Goal: Information Seeking & Learning: Learn about a topic

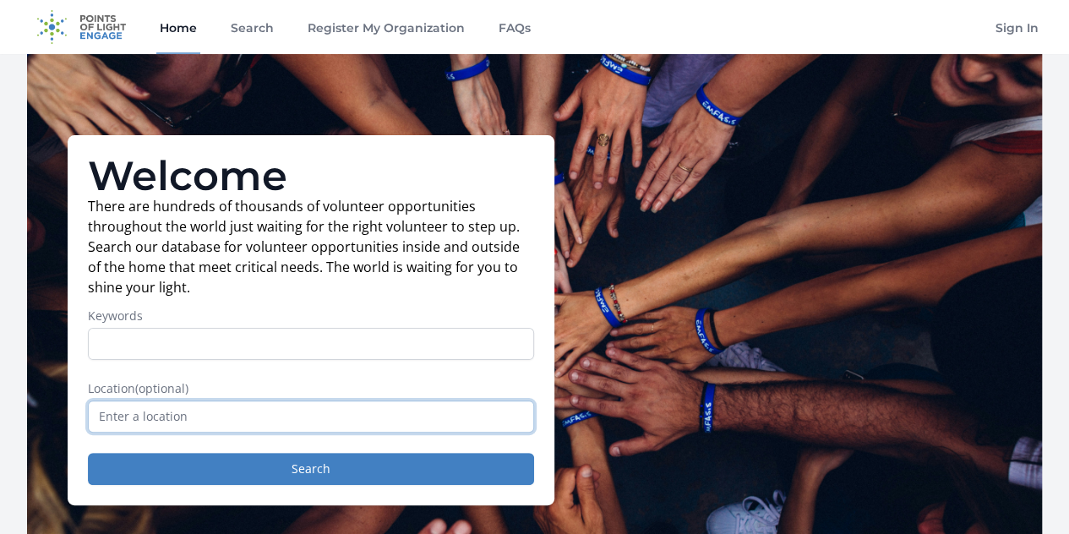
click at [193, 426] on input "text" at bounding box center [311, 417] width 446 height 32
type input "[STREET_ADDRESS]"
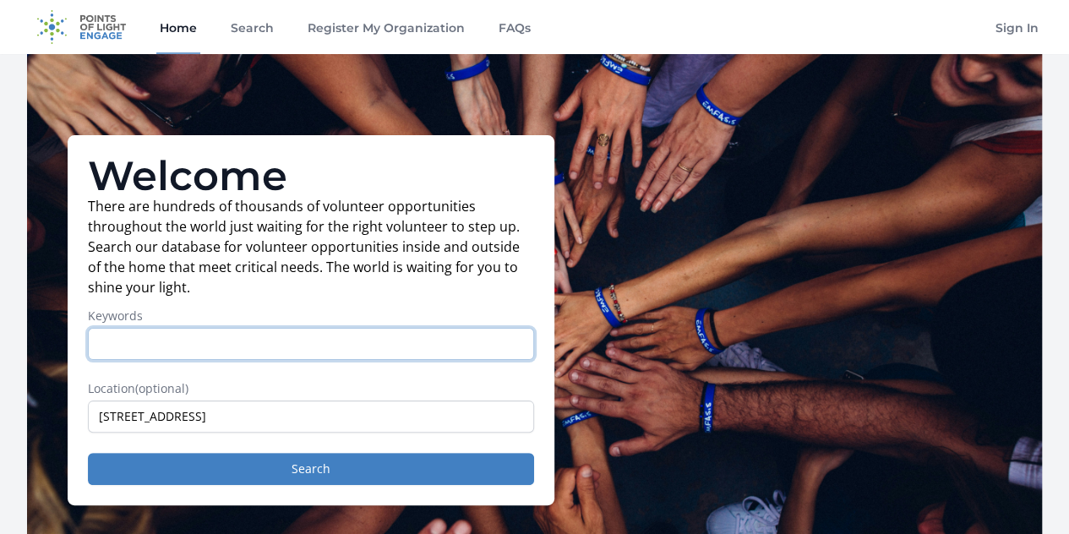
click at [120, 360] on input "Keywords" at bounding box center [311, 344] width 446 height 32
type input "homeless"
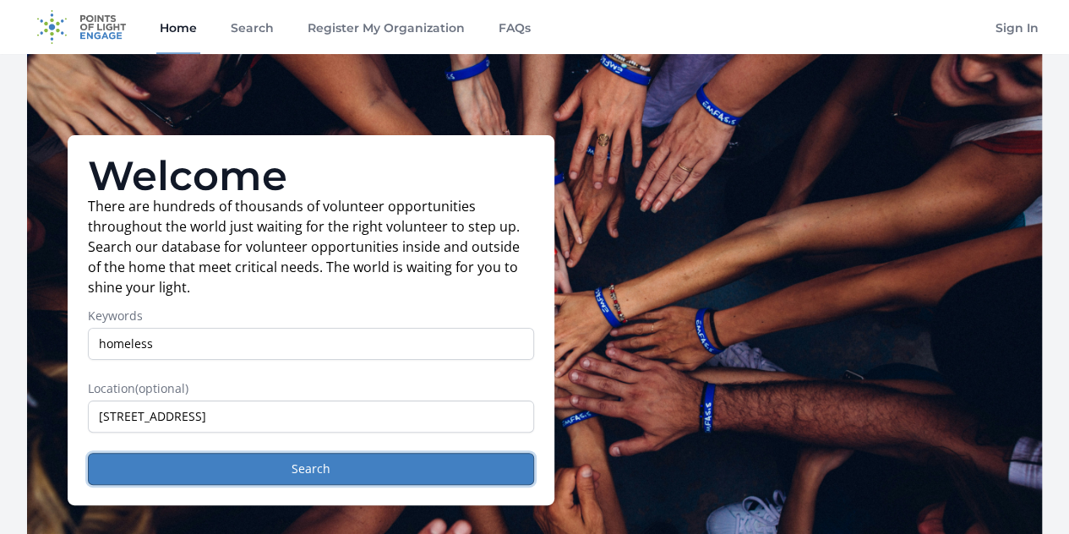
click at [335, 478] on button "Search" at bounding box center [311, 469] width 446 height 32
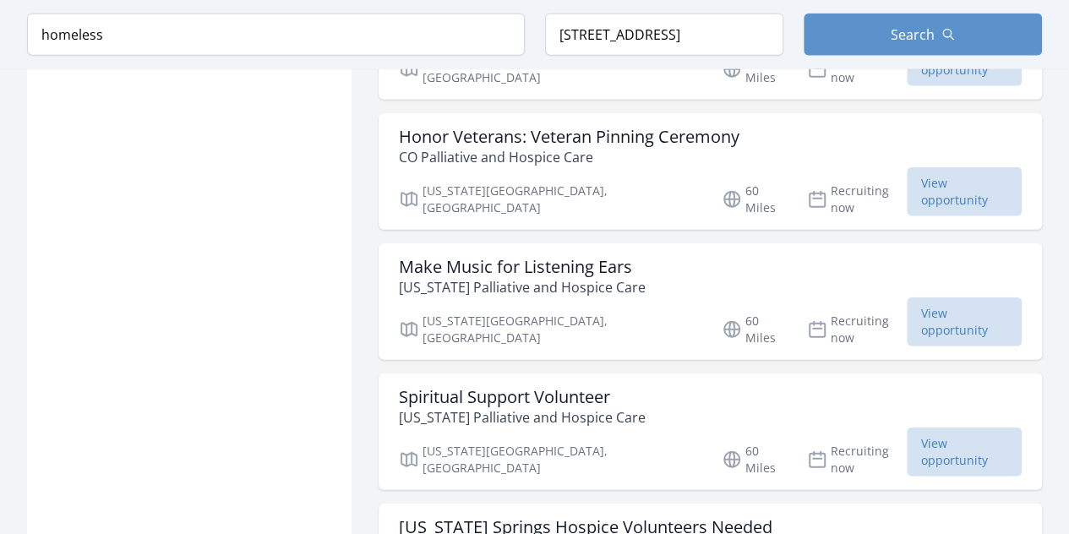
scroll to position [2098, 0]
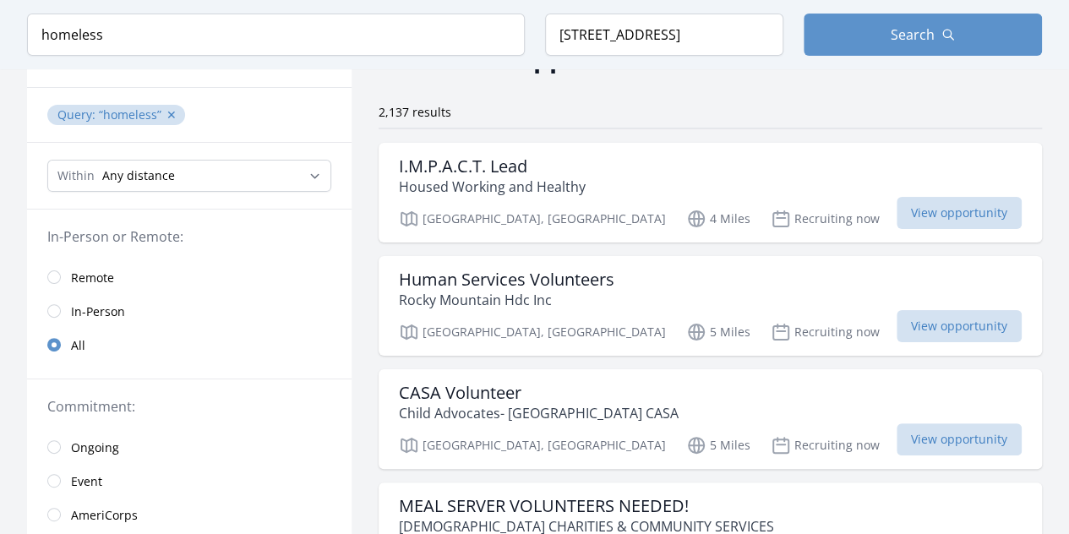
scroll to position [103, 0]
click at [925, 212] on span "View opportunity" at bounding box center [959, 215] width 125 height 32
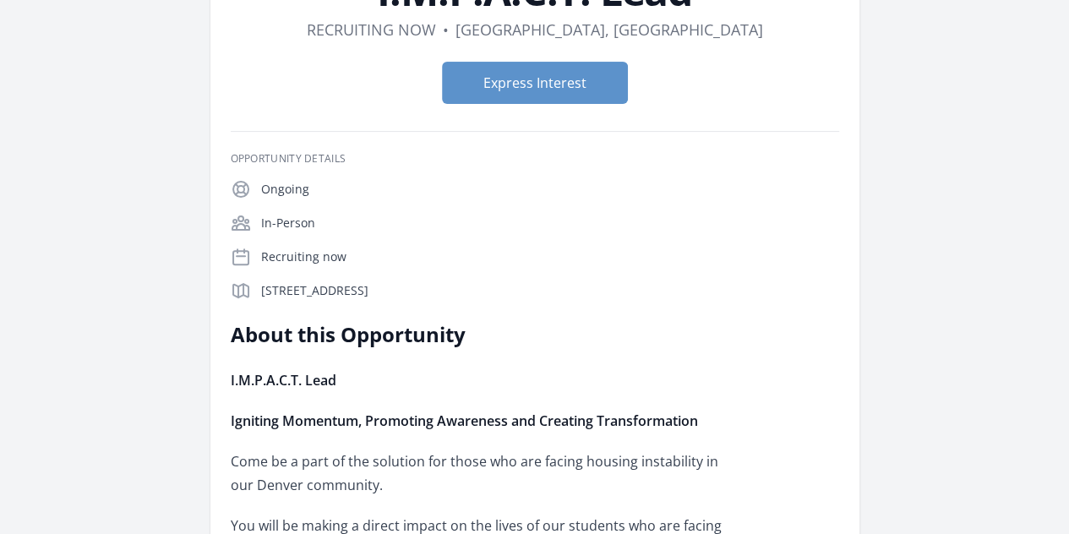
scroll to position [152, 0]
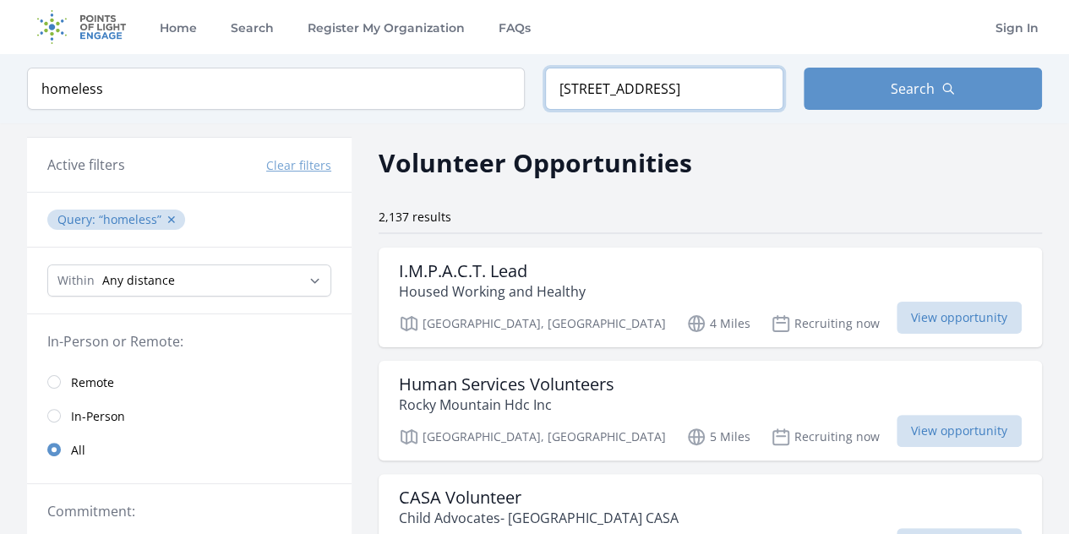
click at [751, 96] on input "[STREET_ADDRESS]" at bounding box center [664, 89] width 238 height 42
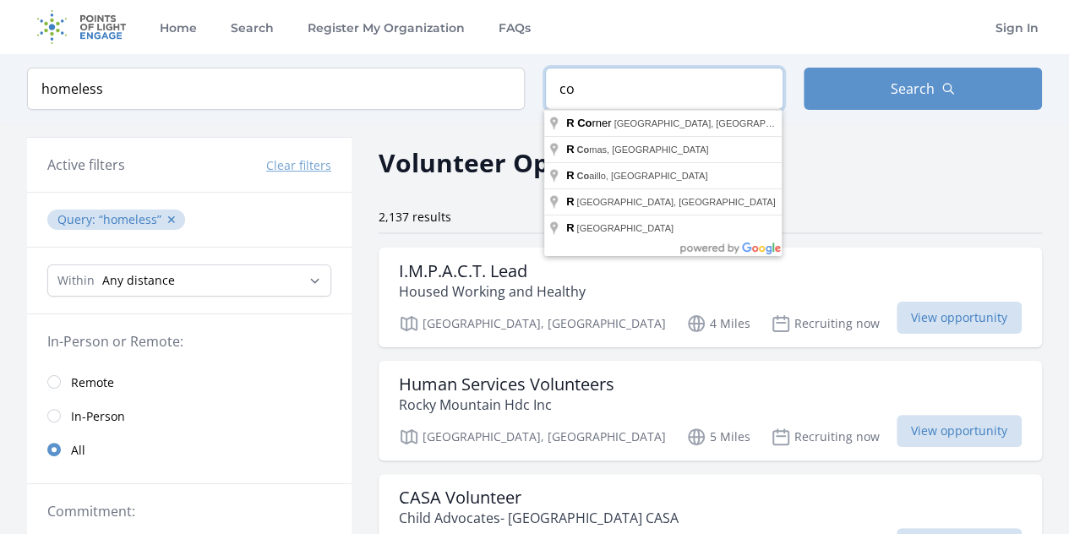
type input "o"
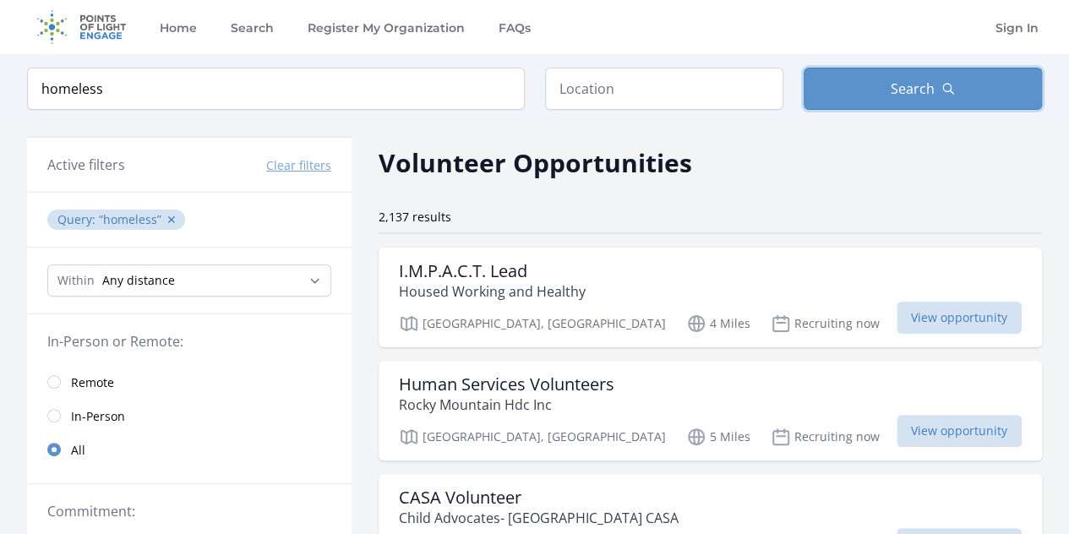
click at [870, 87] on button "Search" at bounding box center [923, 89] width 238 height 42
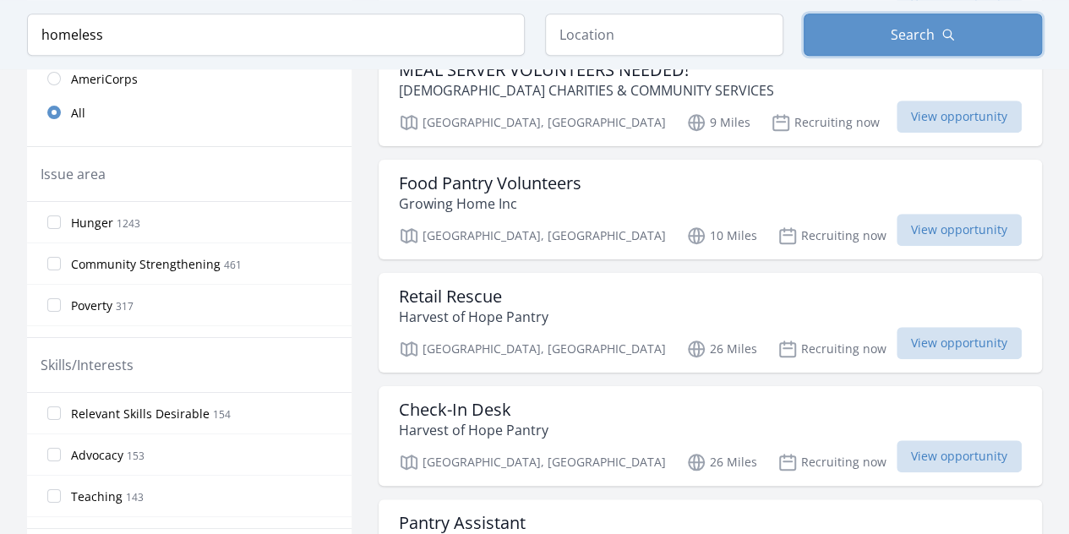
scroll to position [507, 0]
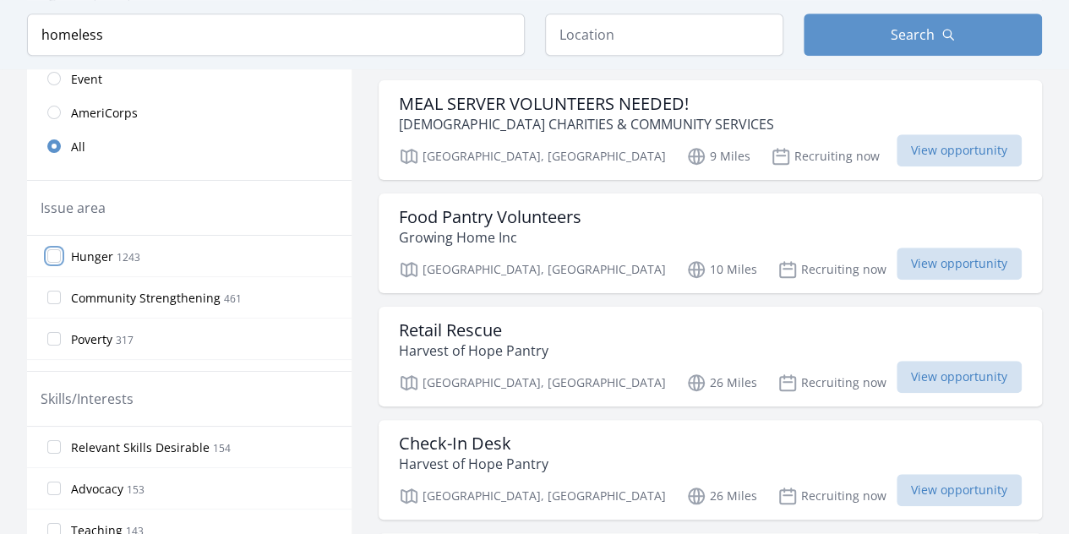
click at [52, 253] on input "Hunger 1243" at bounding box center [54, 256] width 14 height 14
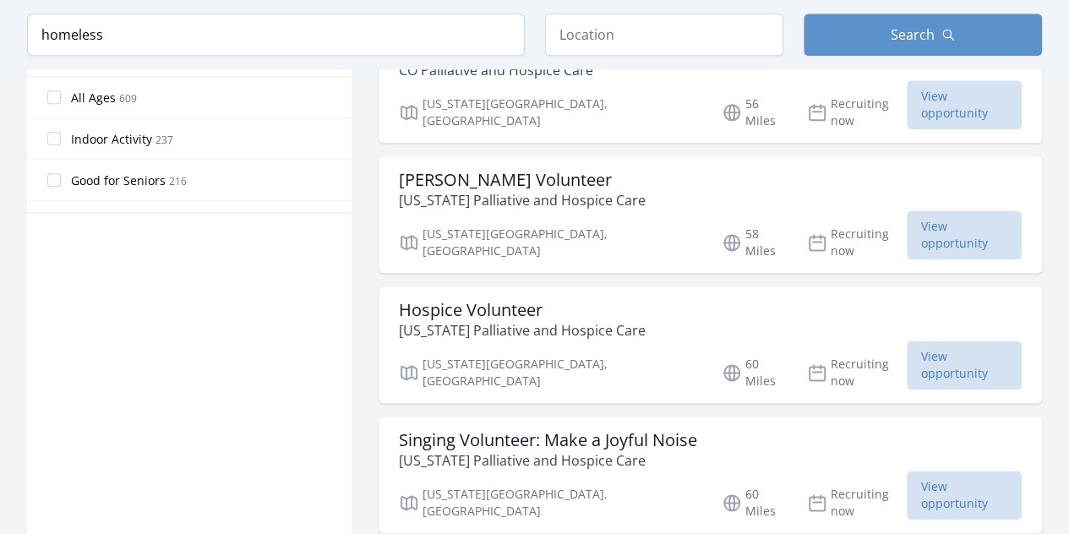
scroll to position [1014, 0]
click at [583, 36] on input "text" at bounding box center [664, 35] width 238 height 42
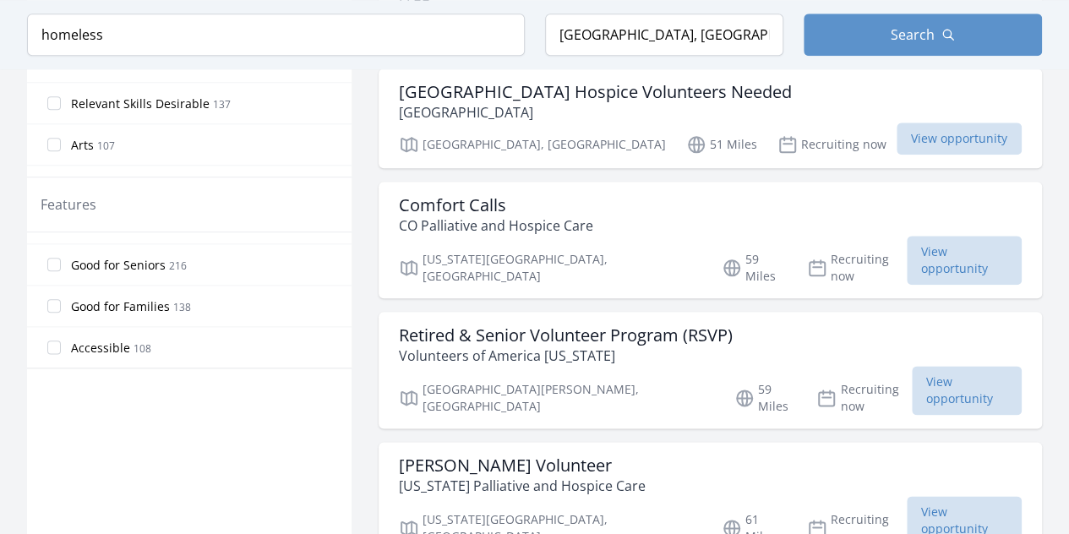
scroll to position [44, 0]
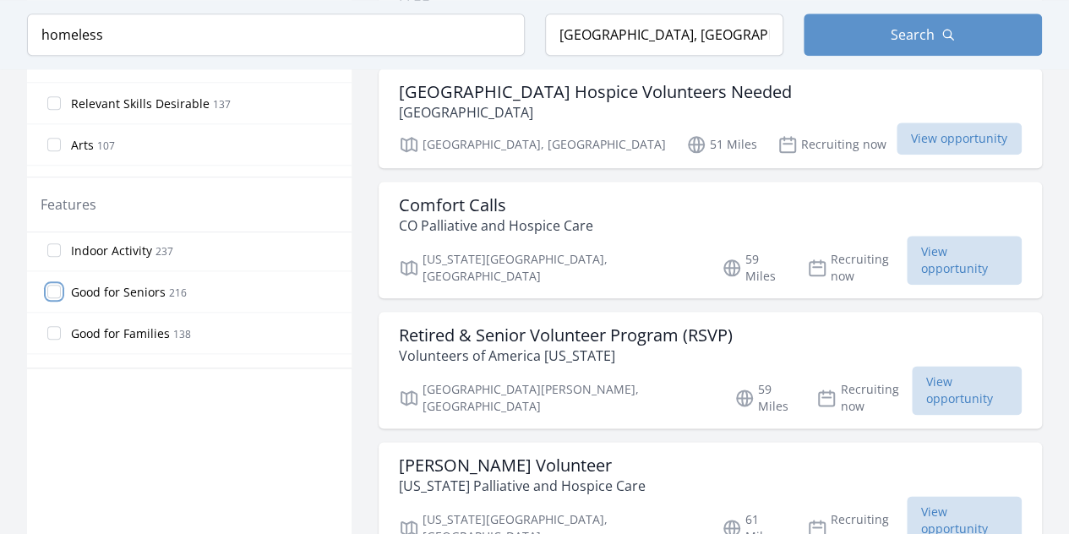
click at [56, 287] on input "Good for Seniors 216" at bounding box center [54, 292] width 14 height 14
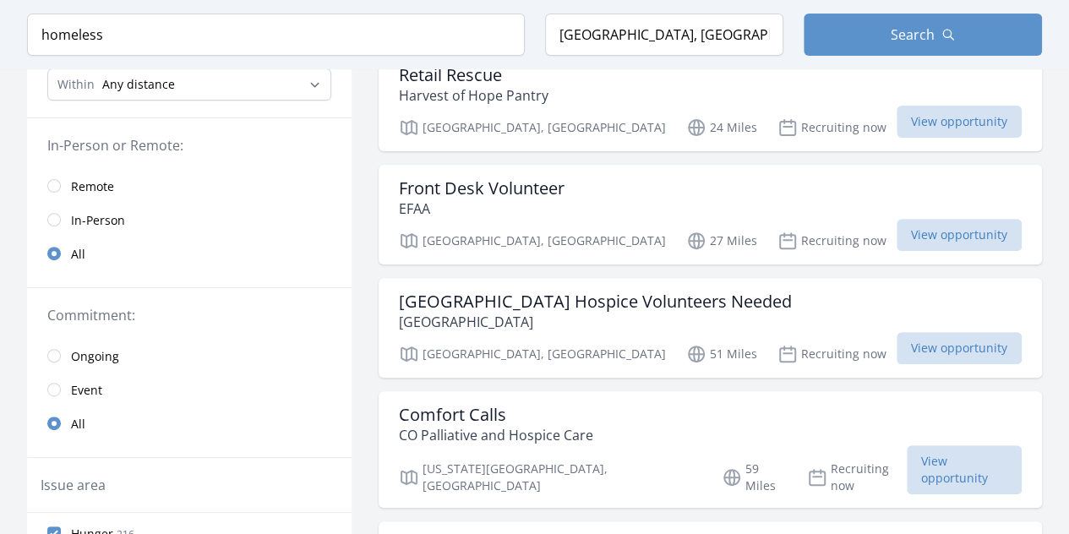
scroll to position [0, 0]
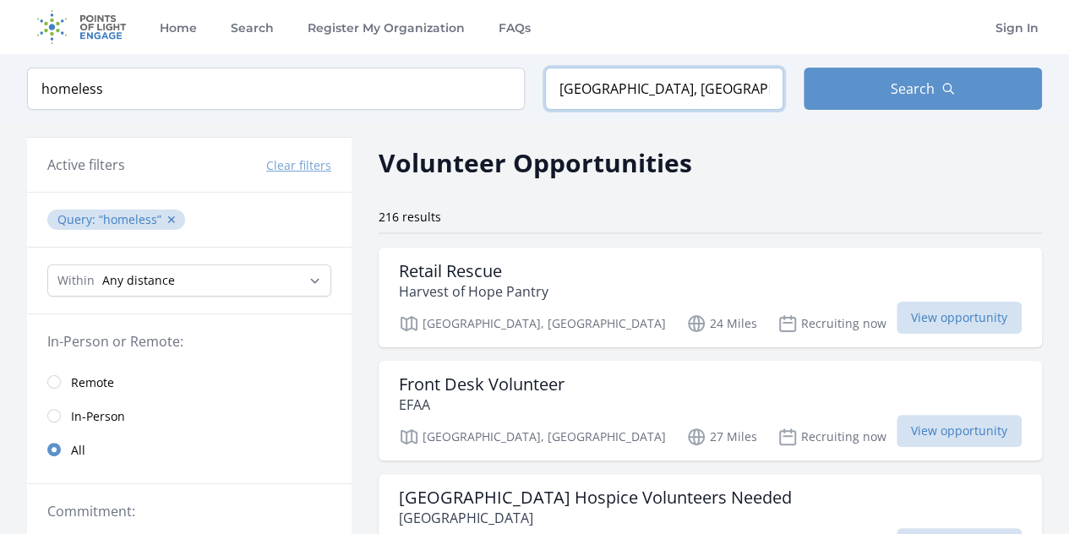
click at [687, 91] on input "Denver, CO, USA" at bounding box center [664, 89] width 238 height 42
click at [956, 87] on button "Search" at bounding box center [923, 89] width 238 height 42
click at [961, 87] on button "Search" at bounding box center [923, 89] width 238 height 42
click at [881, 86] on button "Search" at bounding box center [923, 89] width 238 height 42
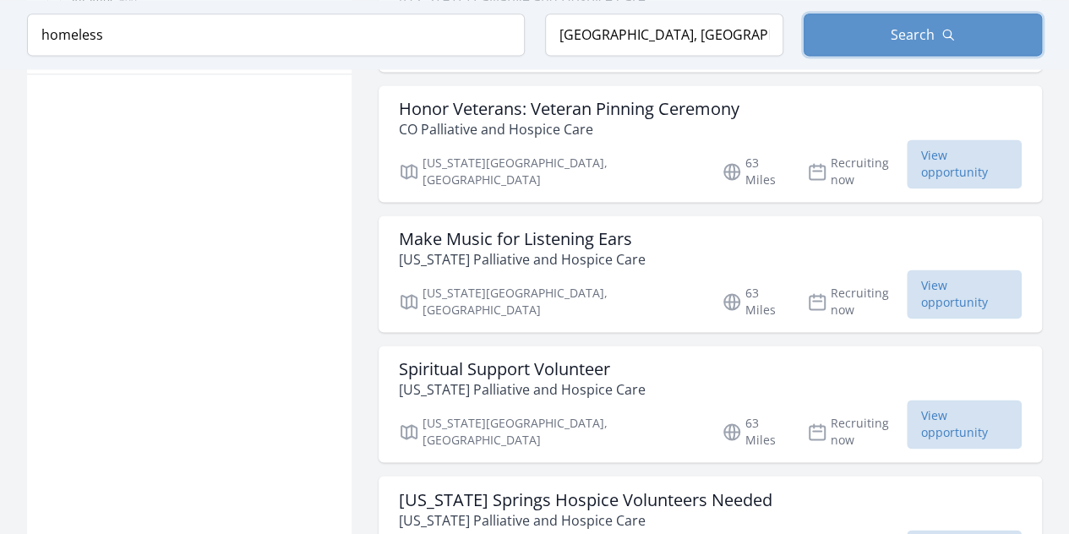
scroll to position [1155, 0]
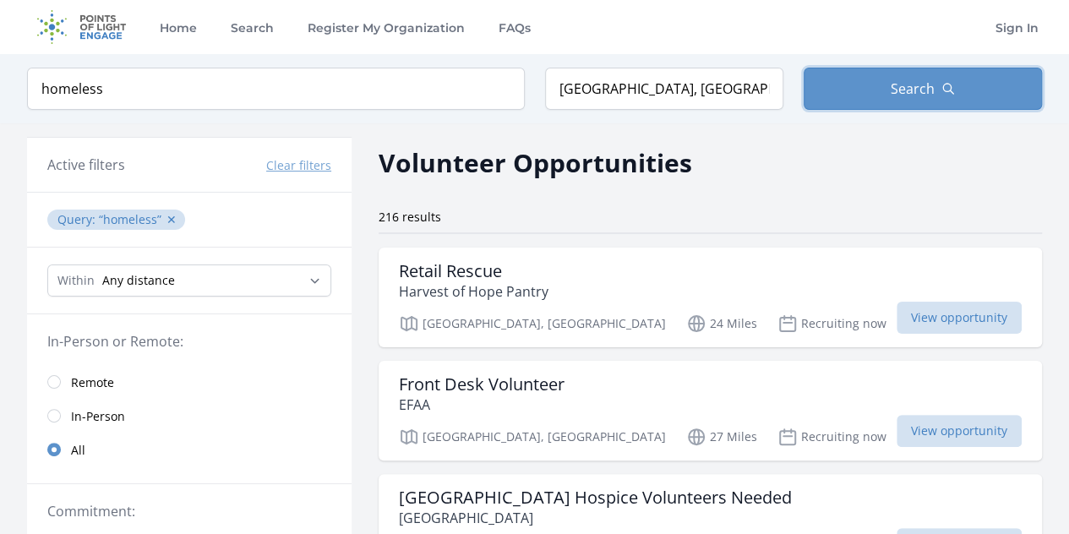
scroll to position [2031, 0]
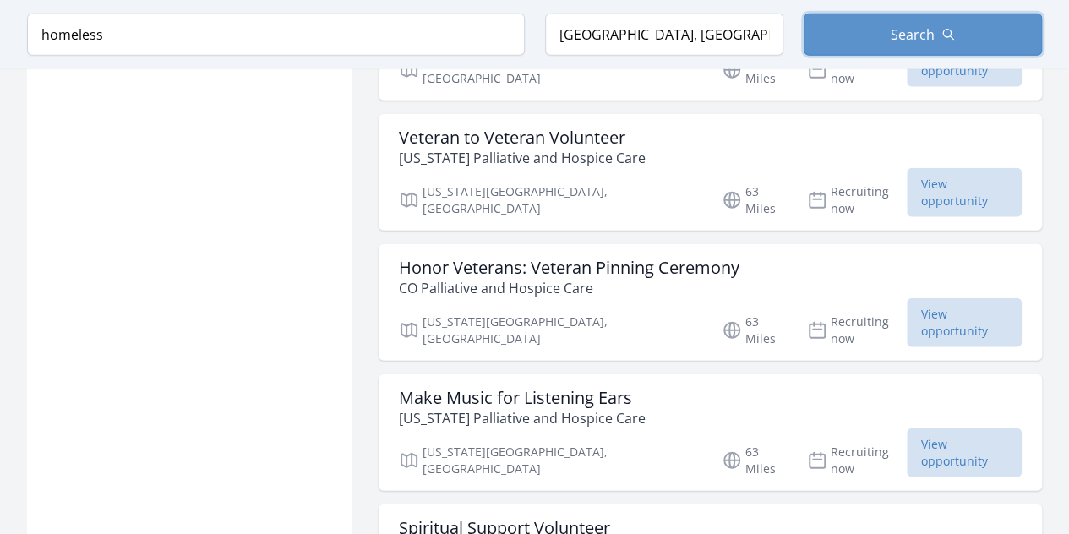
type input "[STREET_ADDRESS]"
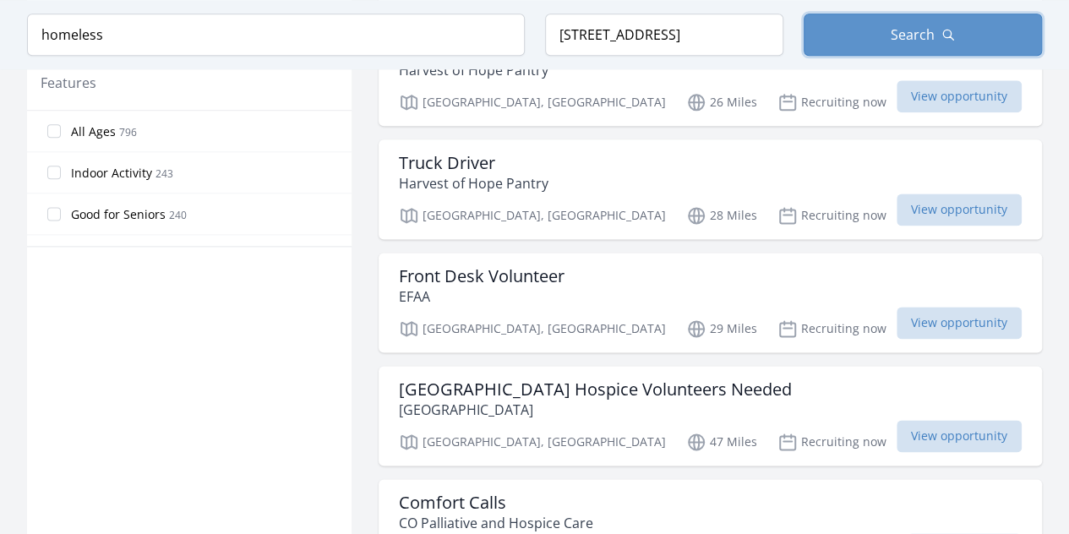
scroll to position [507, 0]
